Goal: Answer question/provide support: Answer question/provide support

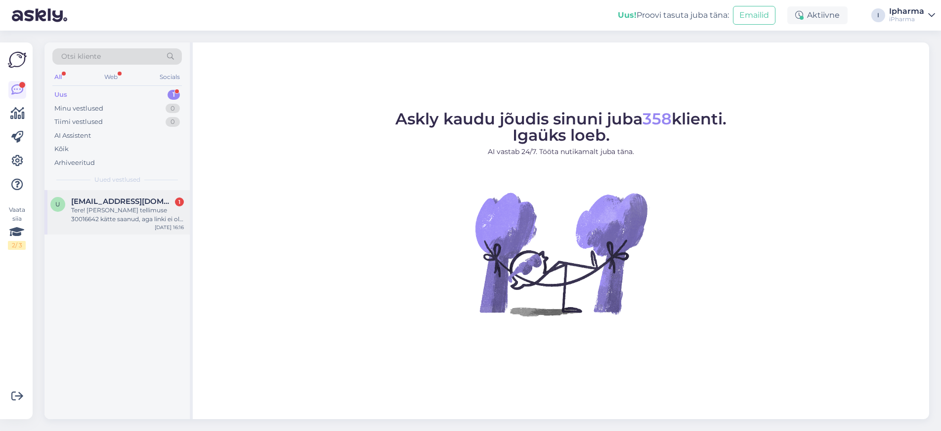
click at [103, 205] on span "[EMAIL_ADDRESS][DOMAIN_NAME]" at bounding box center [122, 201] width 103 height 9
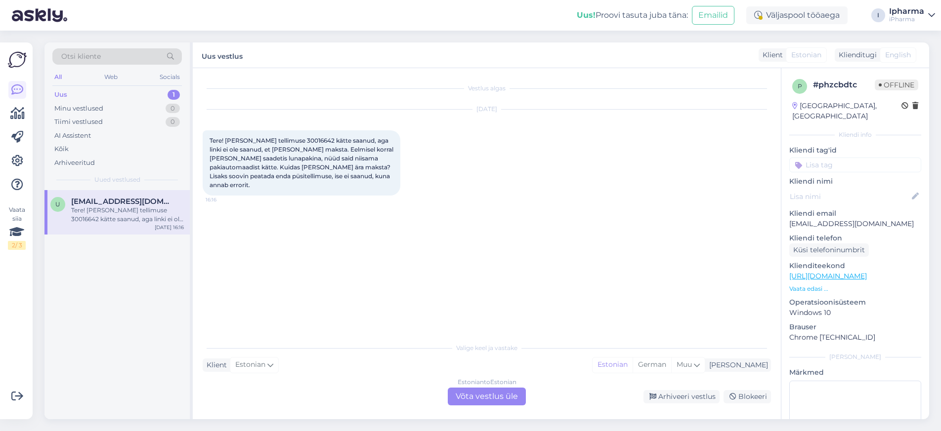
click at [487, 397] on div "Estonian to Estonian Võta vestlus üle" at bounding box center [487, 397] width 78 height 18
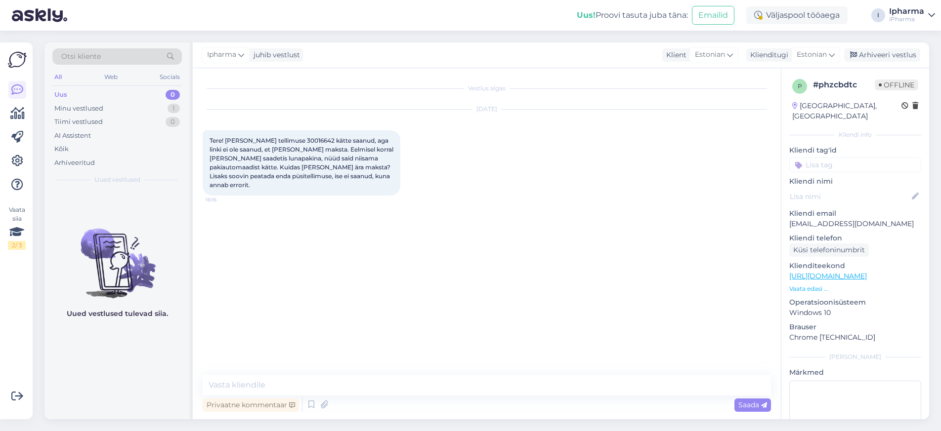
click at [295, 208] on div "Vestlus algas [DATE] Tere! [PERSON_NAME] tellimuse 30016642 kätte saanud, aga l…" at bounding box center [491, 222] width 577 height 288
click at [282, 119] on div "[DATE] Tere! [PERSON_NAME] tellimuse 30016642 kätte saanud, aga linki ei ole sa…" at bounding box center [487, 153] width 568 height 108
click at [252, 388] on textarea at bounding box center [487, 385] width 568 height 21
click at [242, 389] on textarea at bounding box center [487, 385] width 568 height 21
paste textarea "Täname Teid pöördumise eest. Palume täpsustada, kas olete paki avanud ja vaadan…"
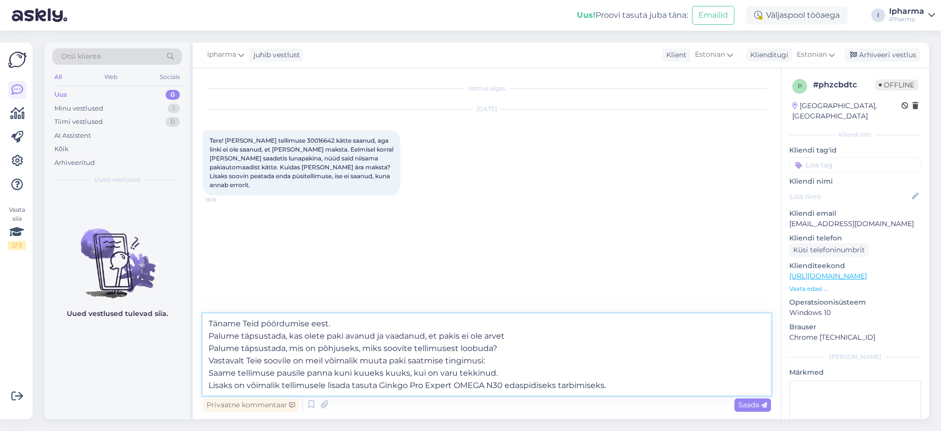
type textarea "Täname Teid pöördumise eest. Palume täpsustada, kas olete paki avanud ja vaadan…"
drag, startPoint x: 78, startPoint y: 164, endPoint x: 445, endPoint y: 217, distance: 371.5
click at [445, 217] on div "Vestlus algas [DATE] Tere! [PERSON_NAME] tellimuse 30016642 kätte saanud, aga l…" at bounding box center [491, 191] width 577 height 227
click at [749, 405] on span "Saada" at bounding box center [752, 405] width 29 height 9
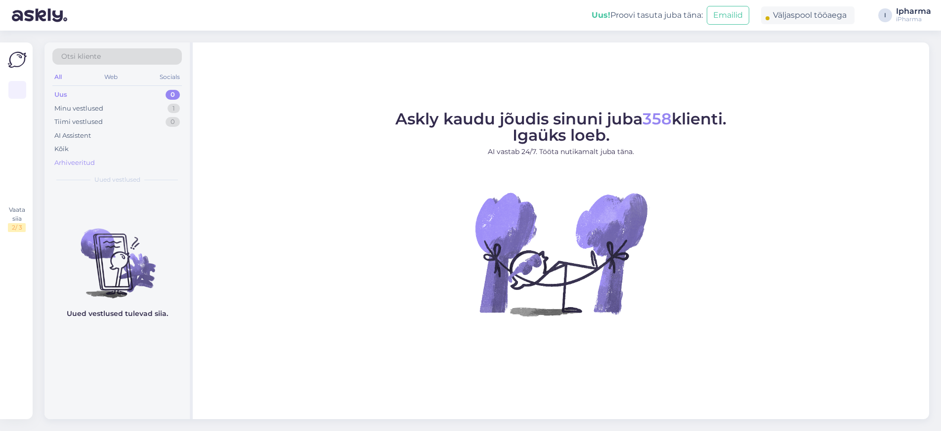
click at [78, 162] on div "Arhiveeritud" at bounding box center [74, 163] width 41 height 10
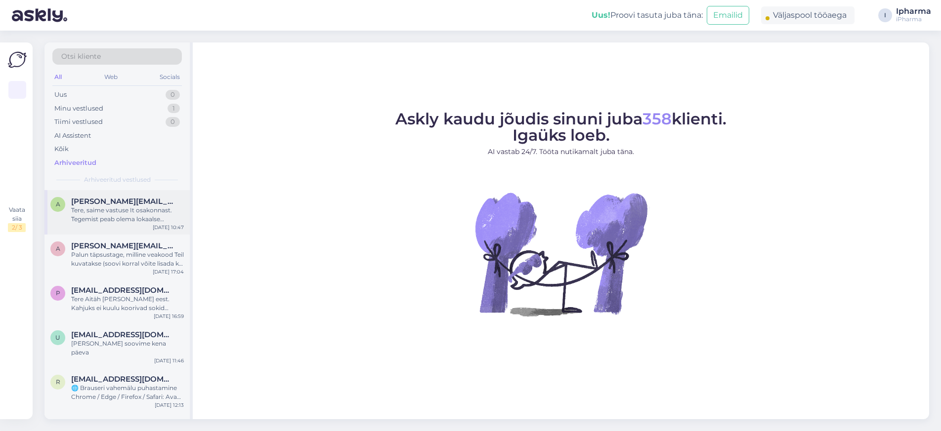
click at [93, 208] on div "Tere, saime vastuse It osakonnast. Tegemist peab olema lokaalse probleemiga. He…" at bounding box center [127, 215] width 113 height 18
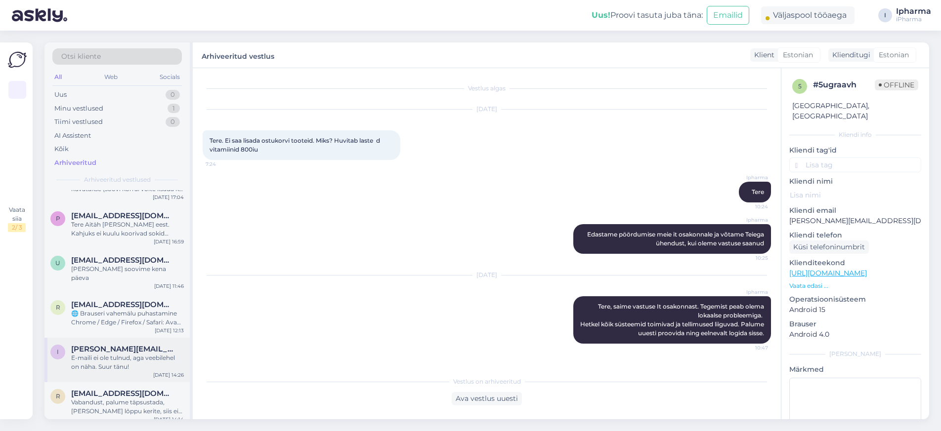
scroll to position [99, 0]
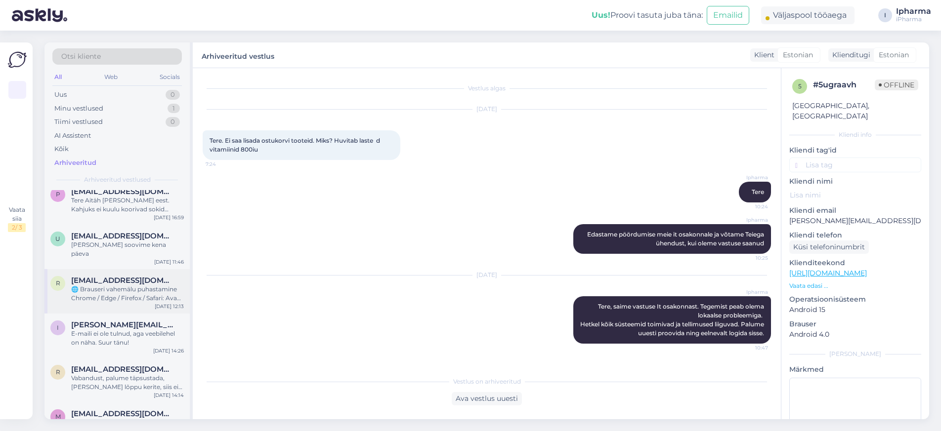
click at [113, 276] on span "riina.kaljulaid@gmail.com" at bounding box center [122, 280] width 103 height 9
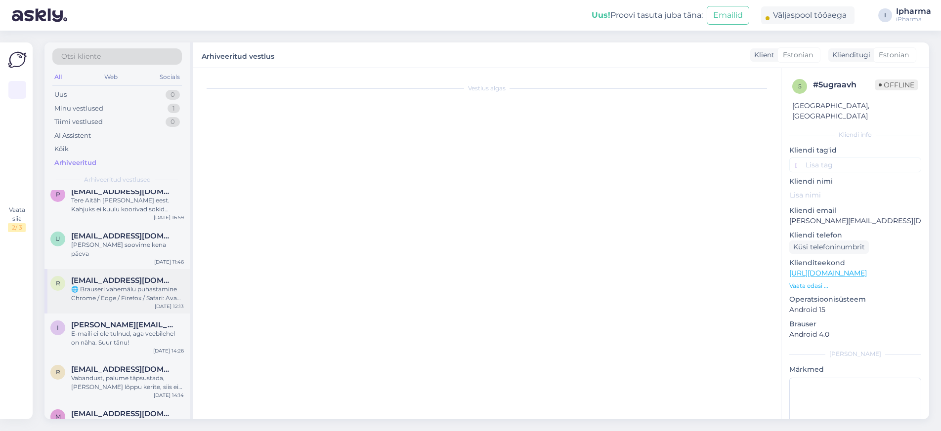
scroll to position [699, 0]
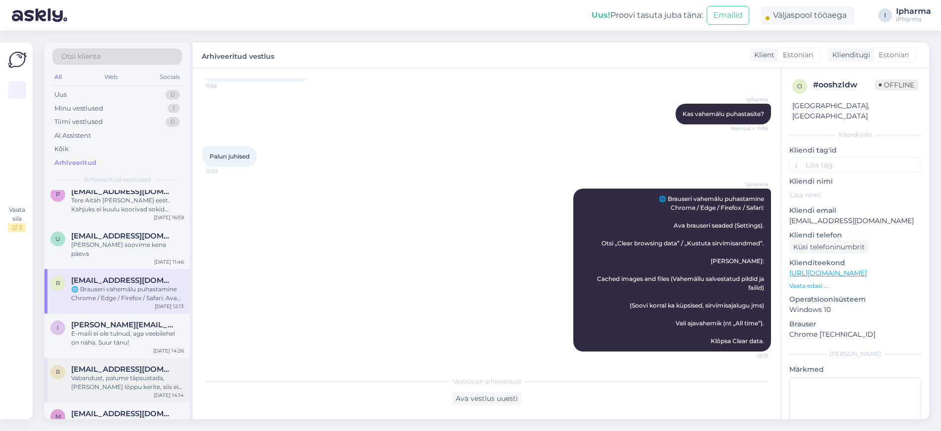
click at [107, 365] on span "riina.kaljulaid@gmail.com" at bounding box center [122, 369] width 103 height 9
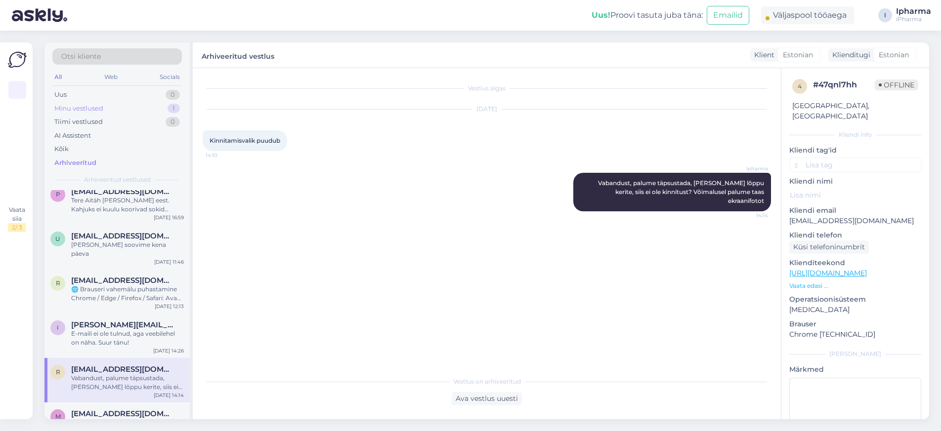
click at [81, 105] on div "Minu vestlused" at bounding box center [78, 109] width 49 height 10
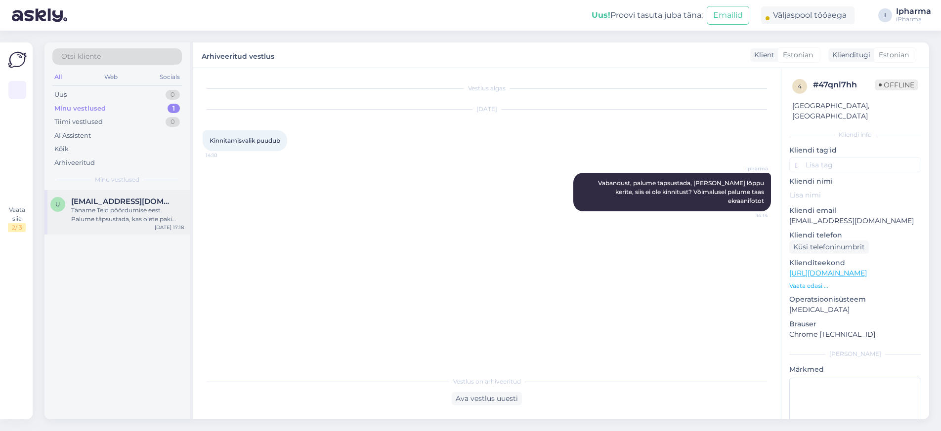
click at [99, 215] on div "Täname Teid pöördumise eest. Palume täpsustada, kas olete paki avanud ja vaadan…" at bounding box center [127, 215] width 113 height 18
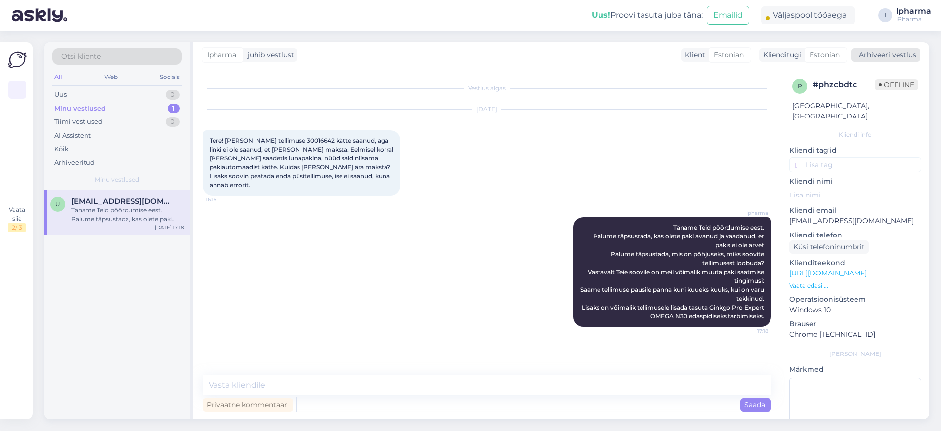
click at [908, 50] on div "Arhiveeri vestlus" at bounding box center [885, 54] width 69 height 13
